Goal: Task Accomplishment & Management: Use online tool/utility

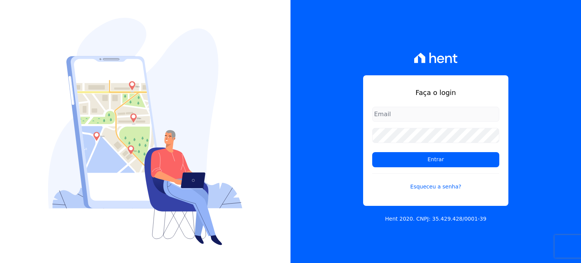
type input "[PERSON_NAME][EMAIL_ADDRESS][DOMAIN_NAME]"
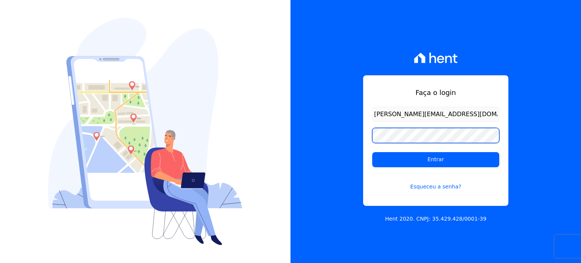
click at [335, 142] on div "Faça o login [PERSON_NAME][EMAIL_ADDRESS][DOMAIN_NAME] Entrar Esqueceu a senha?…" at bounding box center [436, 131] width 291 height 263
click at [372, 152] on input "Entrar" at bounding box center [435, 159] width 127 height 15
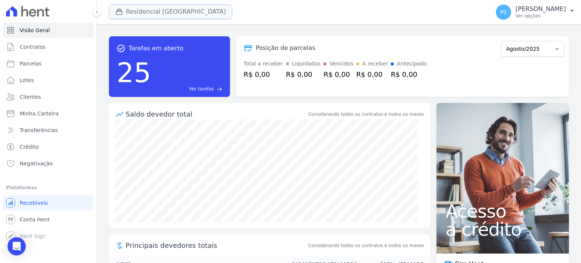
click at [124, 6] on button "Residencial Villa Sardenha" at bounding box center [170, 12] width 123 height 14
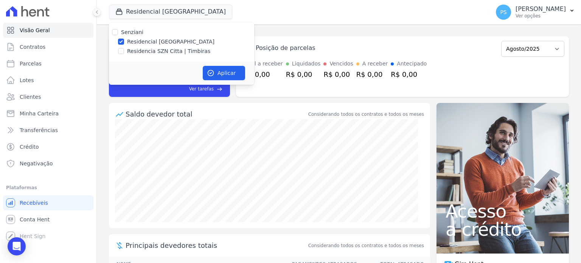
click at [126, 50] on div "Residencia SZN Citta | Timbiras" at bounding box center [181, 51] width 145 height 8
click at [117, 50] on div "Residencia SZN Citta | Timbiras" at bounding box center [181, 51] width 145 height 8
click at [121, 51] on input "Residencia SZN Citta | Timbiras" at bounding box center [121, 51] width 6 height 6
checkbox input "true"
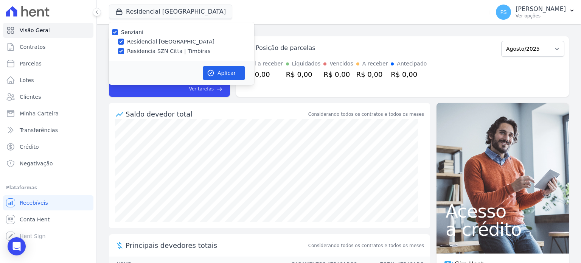
click at [136, 40] on label "Residencial Villa Sardenha" at bounding box center [170, 42] width 87 height 8
click at [124, 40] on input "Residencial Villa Sardenha" at bounding box center [121, 42] width 6 height 6
checkbox input "false"
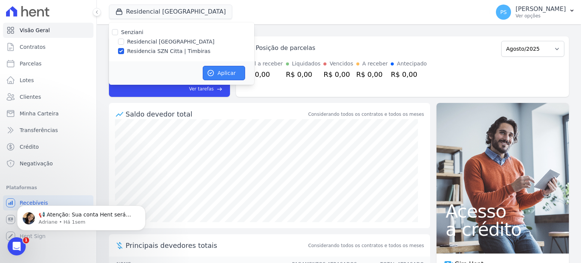
click at [217, 70] on button "Aplicar" at bounding box center [224, 73] width 42 height 14
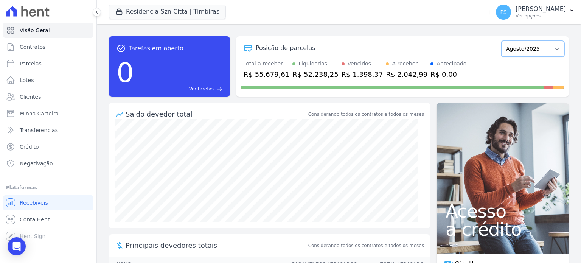
click at [553, 51] on select "Junho/2025 Julho/2025 Agosto/2025 Setembro/2025 Outubro/2025 Novembro/2025 Deze…" at bounding box center [532, 49] width 63 height 16
click at [551, 47] on select "Junho/2025 Julho/2025 Agosto/2025 Setembro/2025 Outubro/2025 Novembro/2025 Deze…" at bounding box center [532, 49] width 63 height 16
click at [32, 65] on span "Parcelas" at bounding box center [31, 64] width 22 height 8
select select
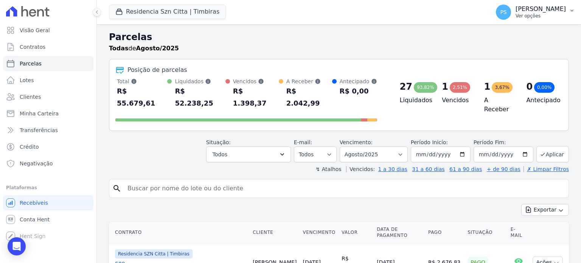
click at [566, 12] on p "Paula Silva" at bounding box center [541, 9] width 50 height 8
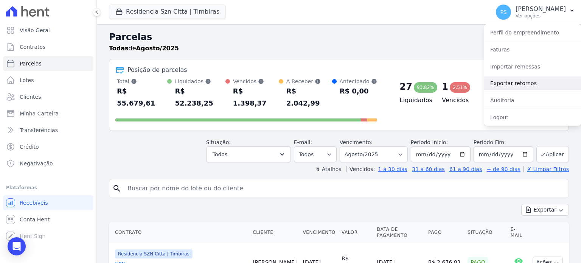
click at [501, 83] on link "Exportar retornos" at bounding box center [532, 83] width 97 height 14
